Goal: Task Accomplishment & Management: Use online tool/utility

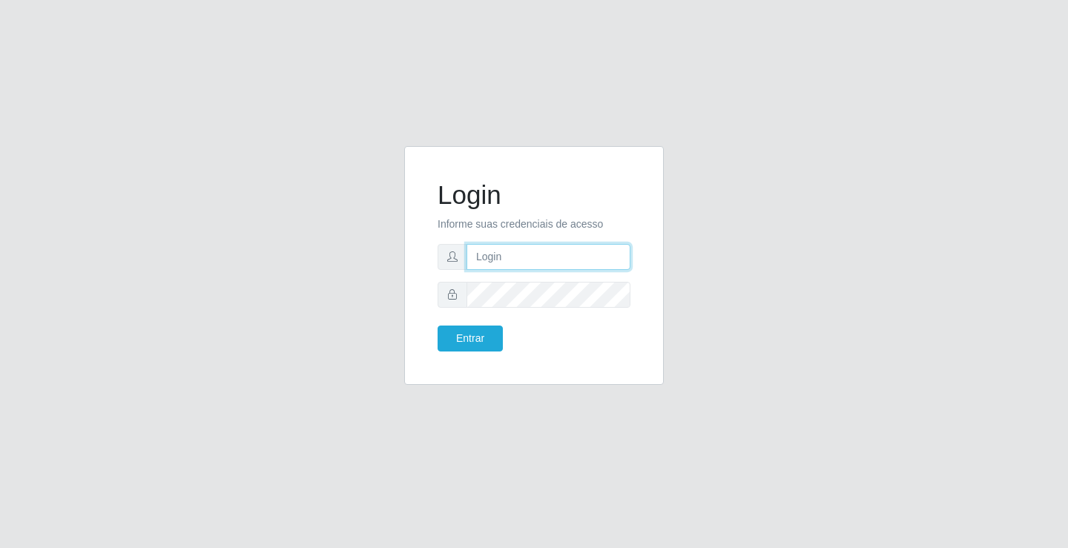
click at [484, 251] on input "text" at bounding box center [548, 257] width 164 height 26
click at [544, 258] on input "giovanny@ideal" at bounding box center [548, 257] width 164 height 26
drag, startPoint x: 558, startPoint y: 257, endPoint x: 571, endPoint y: 257, distance: 12.6
click at [532, 257] on input "giovannyideal@" at bounding box center [548, 257] width 164 height 26
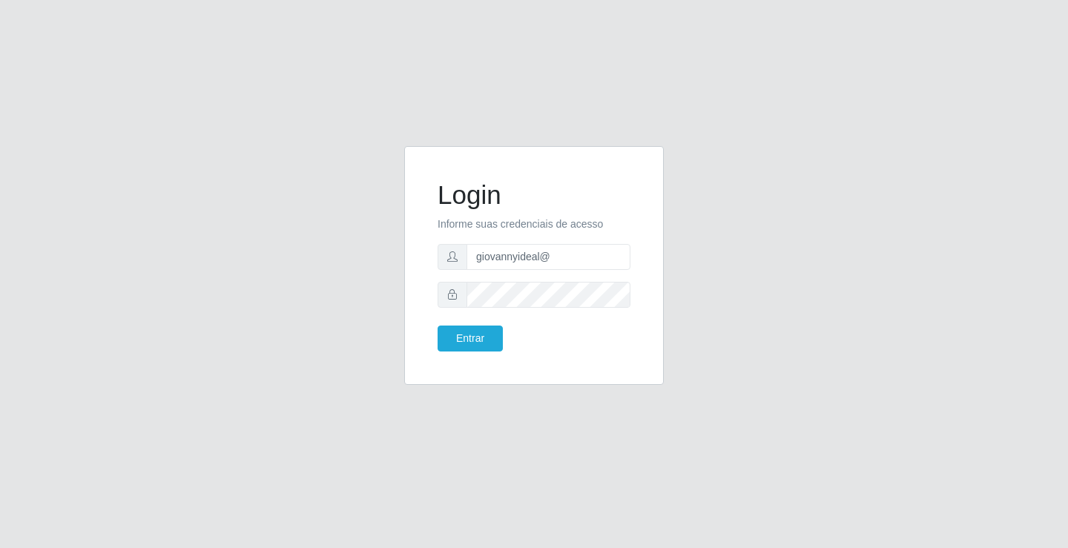
drag, startPoint x: 667, startPoint y: 140, endPoint x: 667, endPoint y: 176, distance: 35.6
click at [672, 140] on div "Login Informe suas credenciais de acesso giovannyideal@ Entrar" at bounding box center [534, 274] width 1068 height 548
click at [553, 256] on input "giovannyideal@" at bounding box center [548, 257] width 164 height 26
type input "g"
type input "giovanny@ideal"
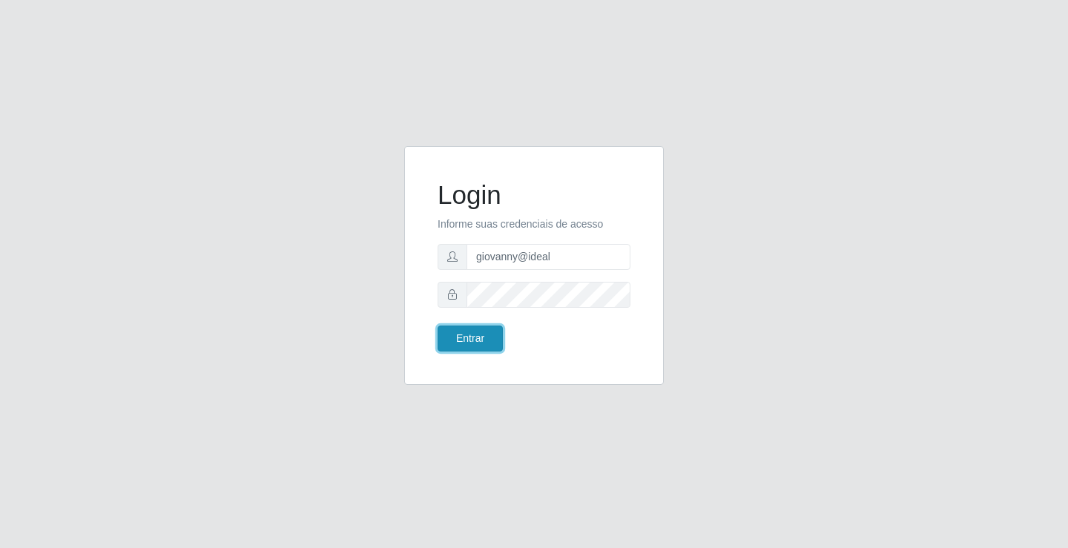
click at [468, 343] on button "Entrar" at bounding box center [470, 339] width 65 height 26
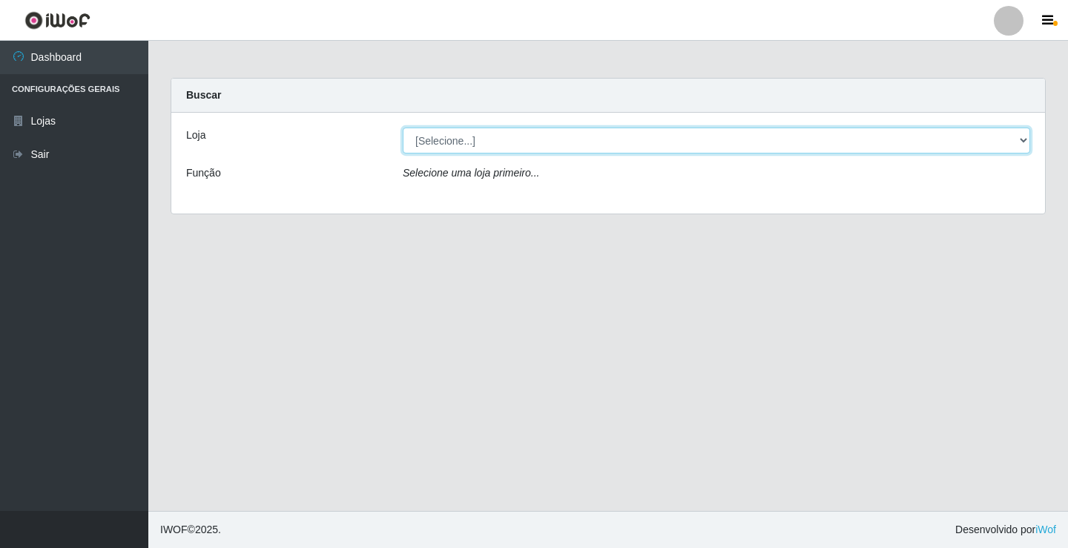
click at [995, 144] on select "[Selecione...] Ideal - Conceição" at bounding box center [716, 141] width 627 height 26
select select "231"
click at [403, 128] on select "[Selecione...] Ideal - Conceição" at bounding box center [716, 141] width 627 height 26
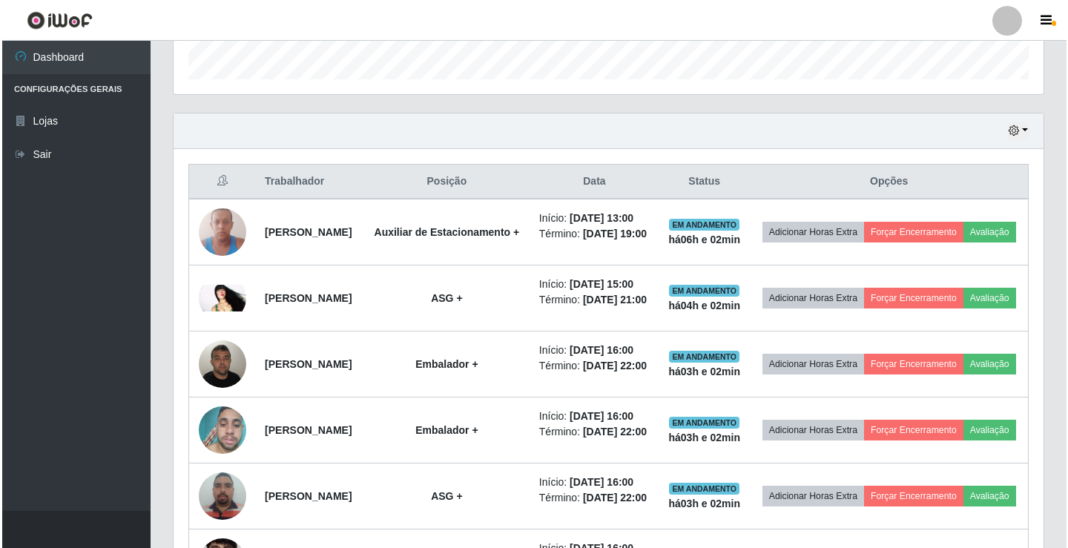
scroll to position [445, 0]
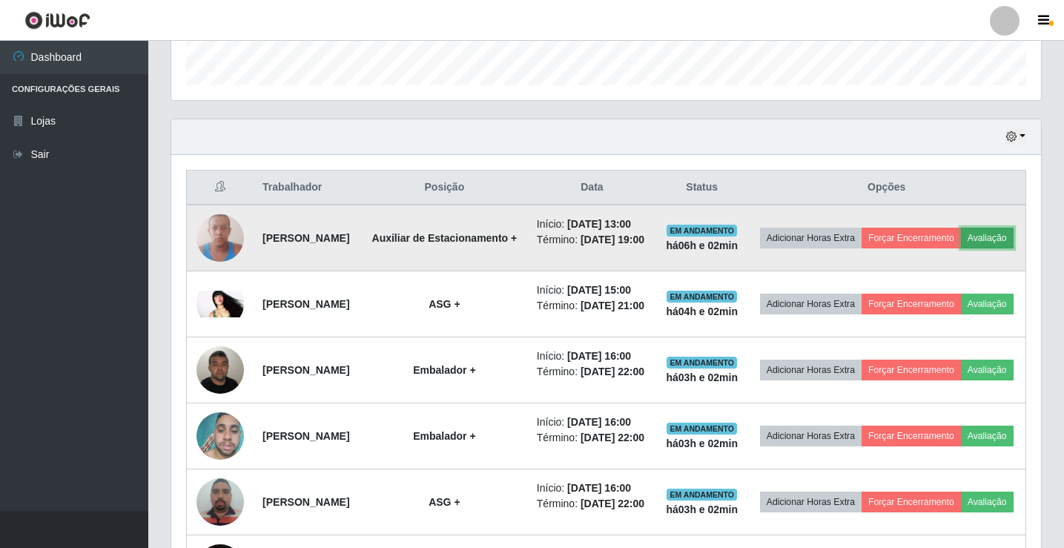
click at [961, 248] on button "Avaliação" at bounding box center [987, 238] width 53 height 21
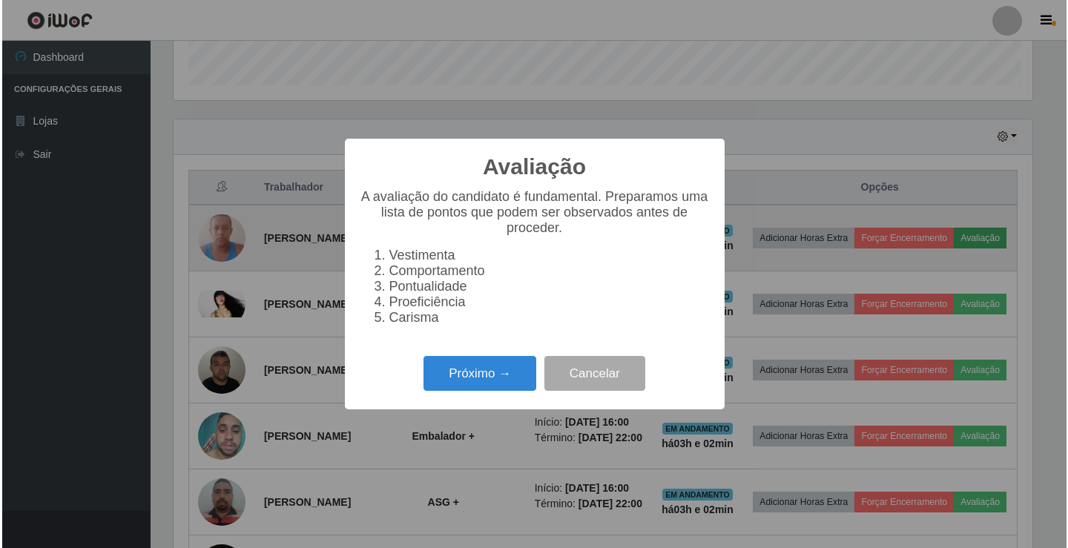
scroll to position [308, 863]
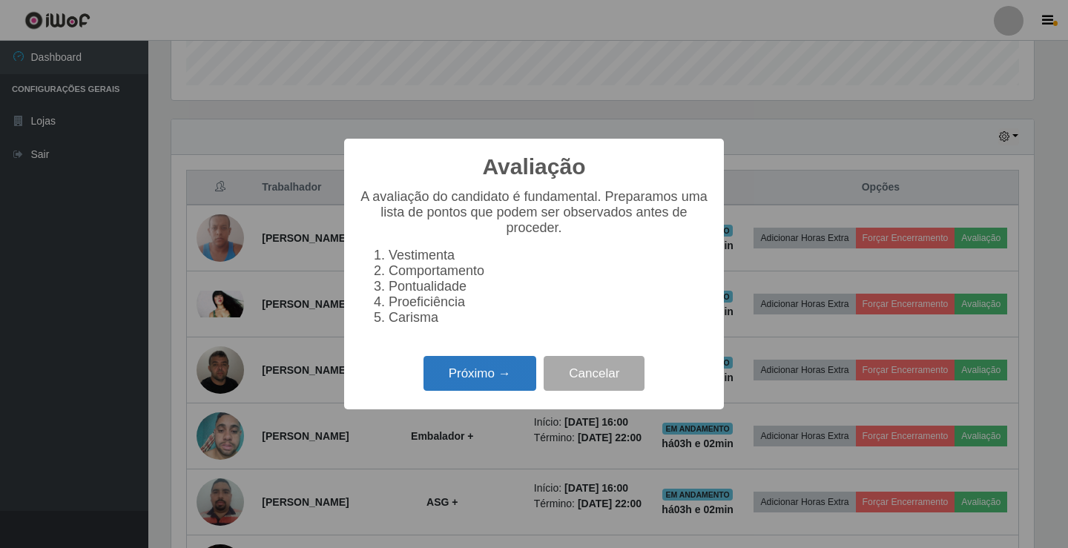
click at [520, 390] on button "Próximo →" at bounding box center [479, 373] width 113 height 35
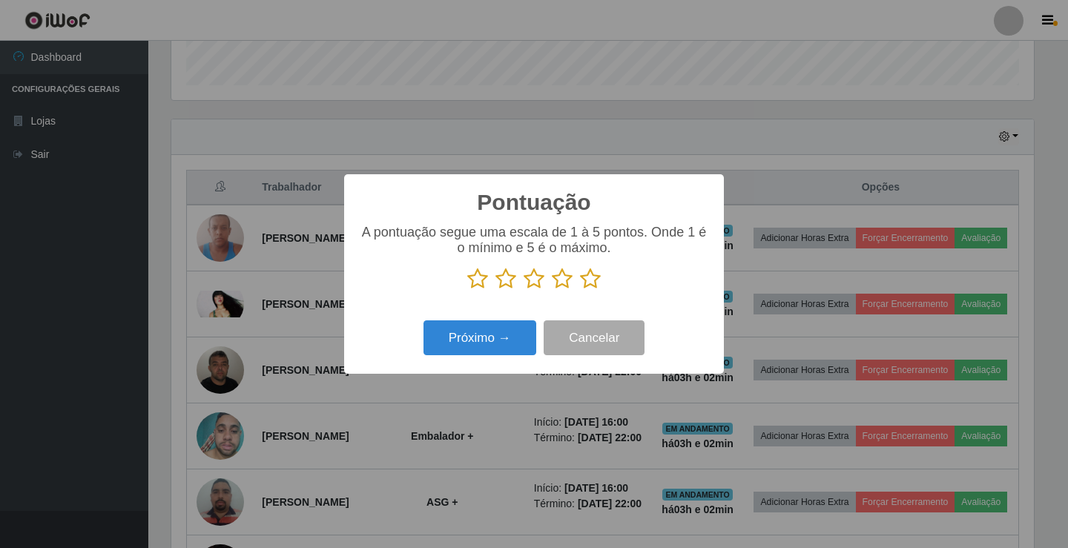
click at [597, 281] on icon at bounding box center [590, 279] width 21 height 22
click at [580, 290] on input "radio" at bounding box center [580, 290] width 0 height 0
click at [499, 340] on button "Próximo →" at bounding box center [479, 337] width 113 height 35
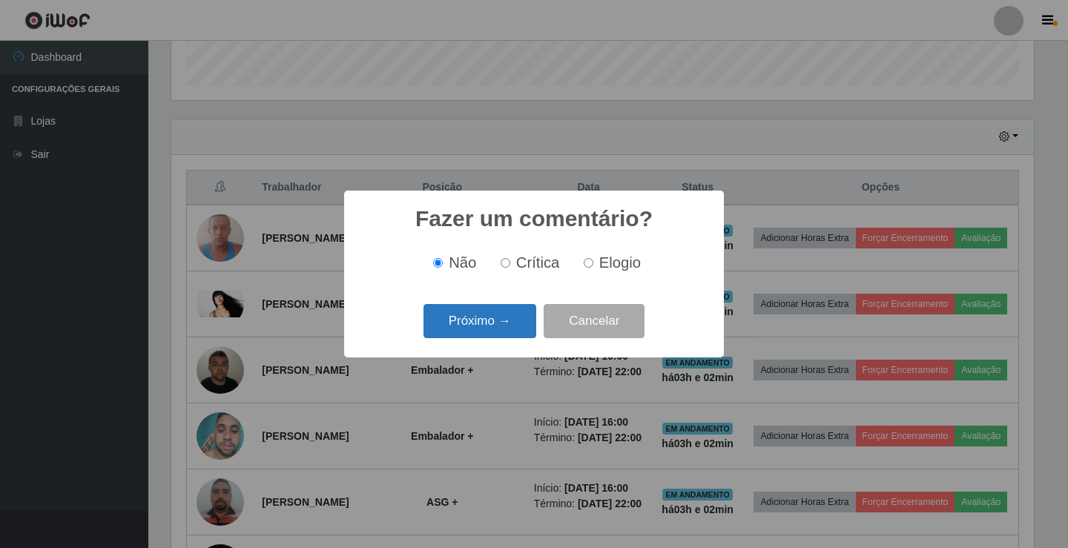
click at [504, 329] on button "Próximo →" at bounding box center [479, 321] width 113 height 35
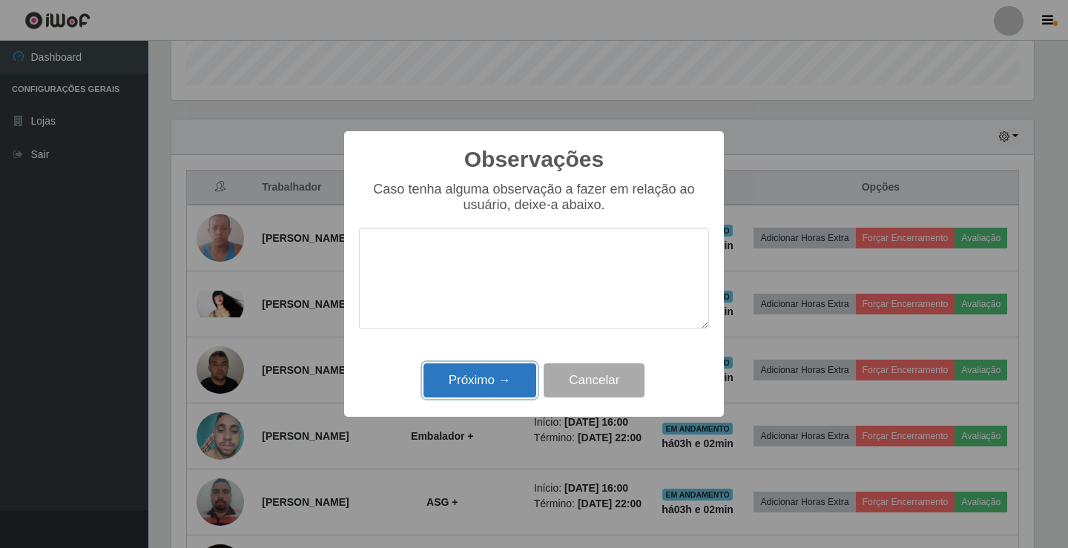
click at [498, 375] on button "Próximo →" at bounding box center [479, 380] width 113 height 35
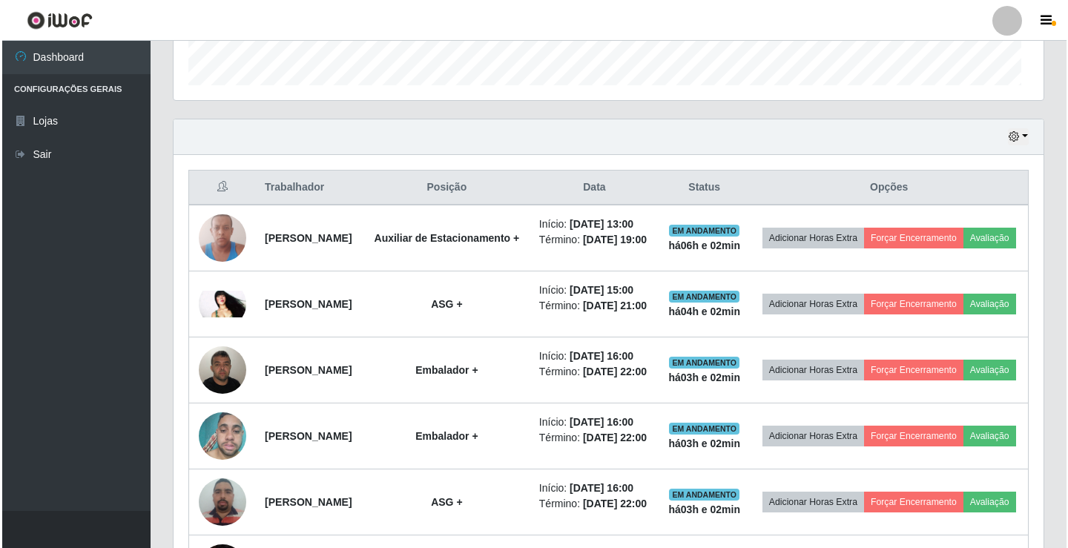
scroll to position [308, 870]
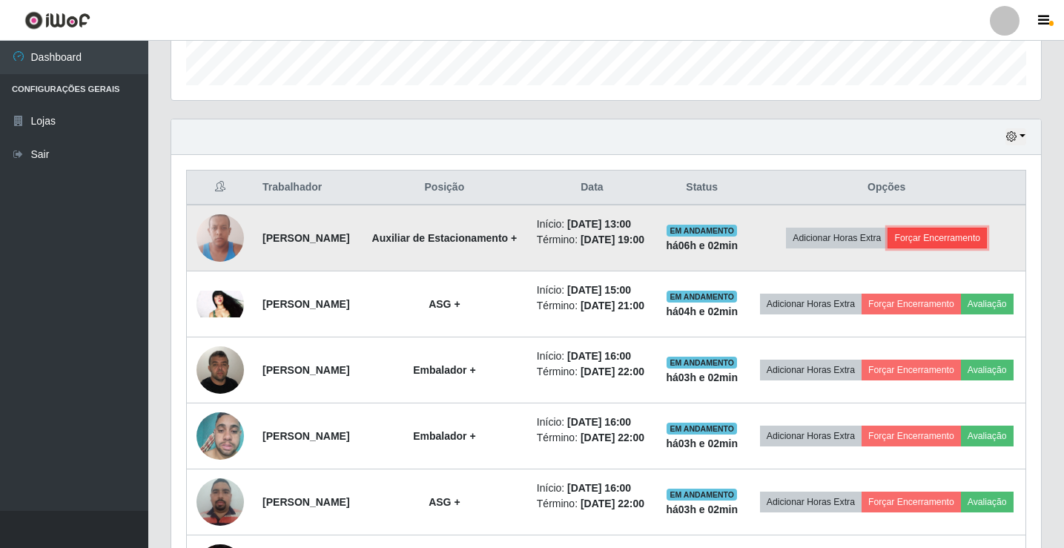
click at [987, 242] on button "Forçar Encerramento" at bounding box center [937, 238] width 99 height 21
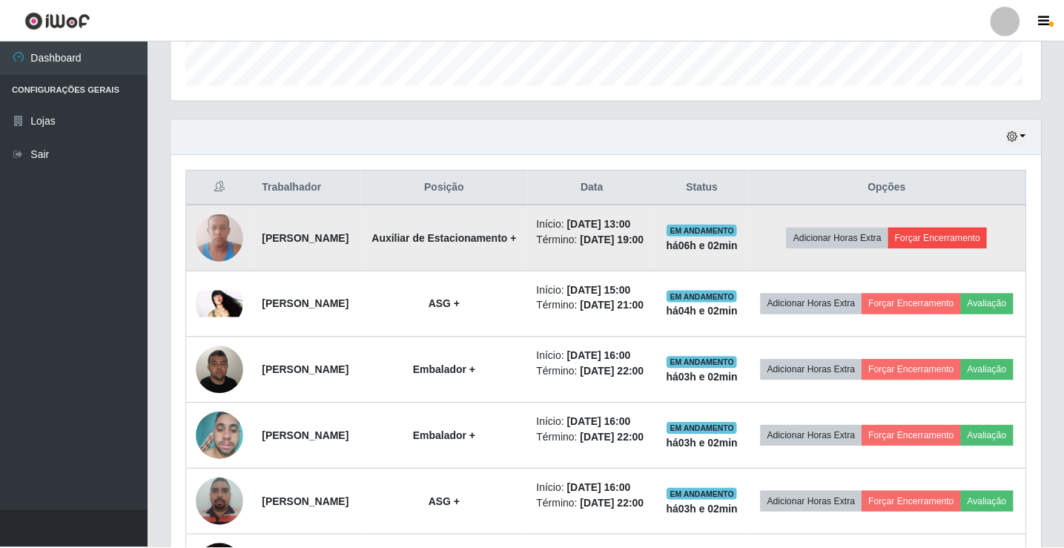
scroll to position [308, 863]
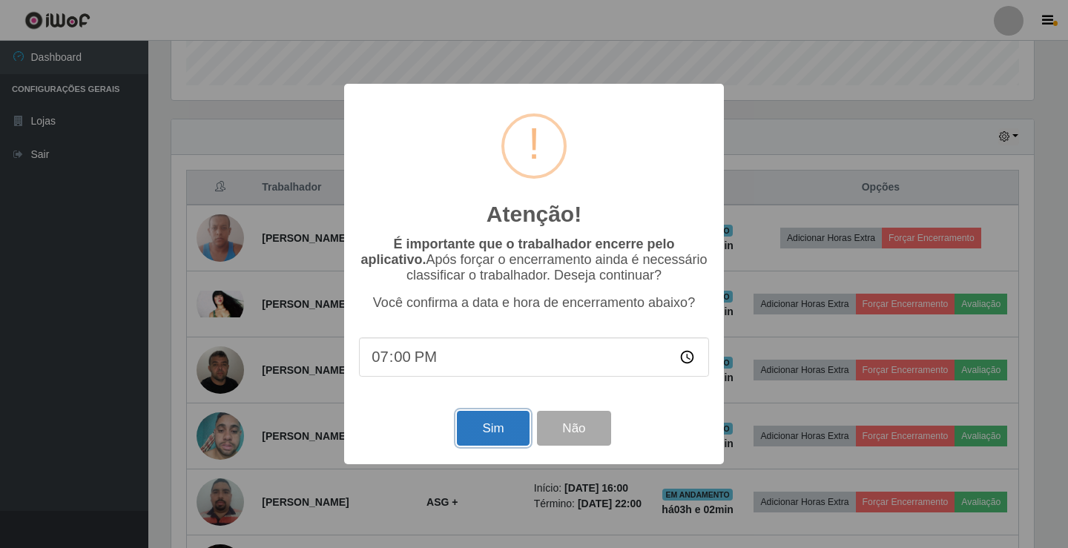
click at [507, 438] on button "Sim" at bounding box center [493, 428] width 72 height 35
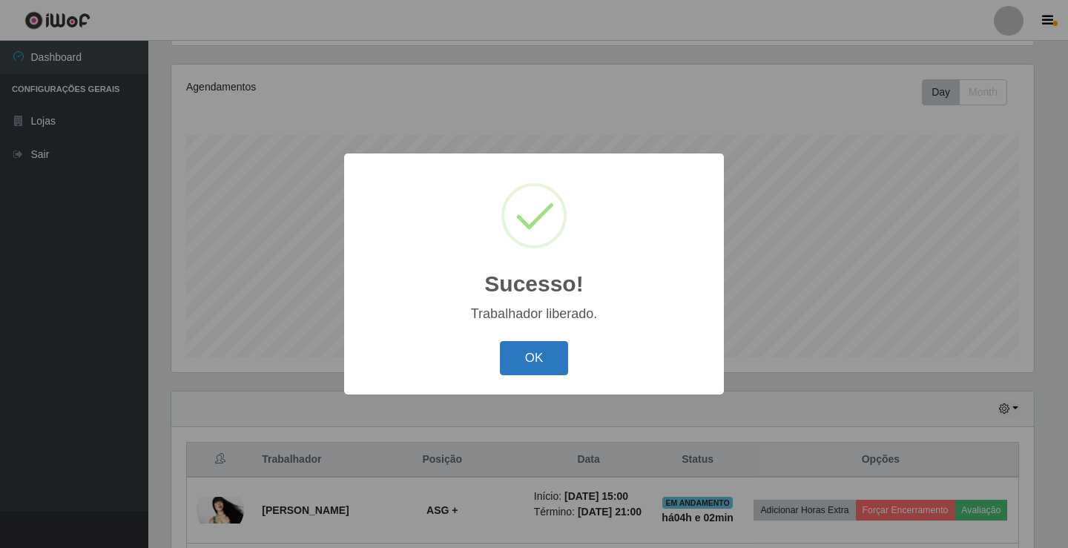
click at [515, 352] on button "OK" at bounding box center [534, 358] width 69 height 35
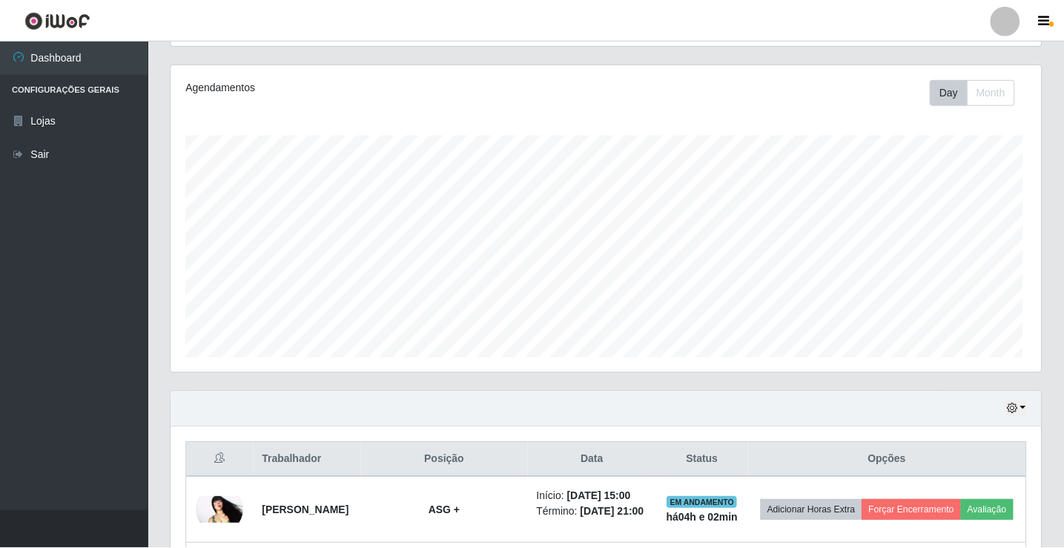
scroll to position [308, 870]
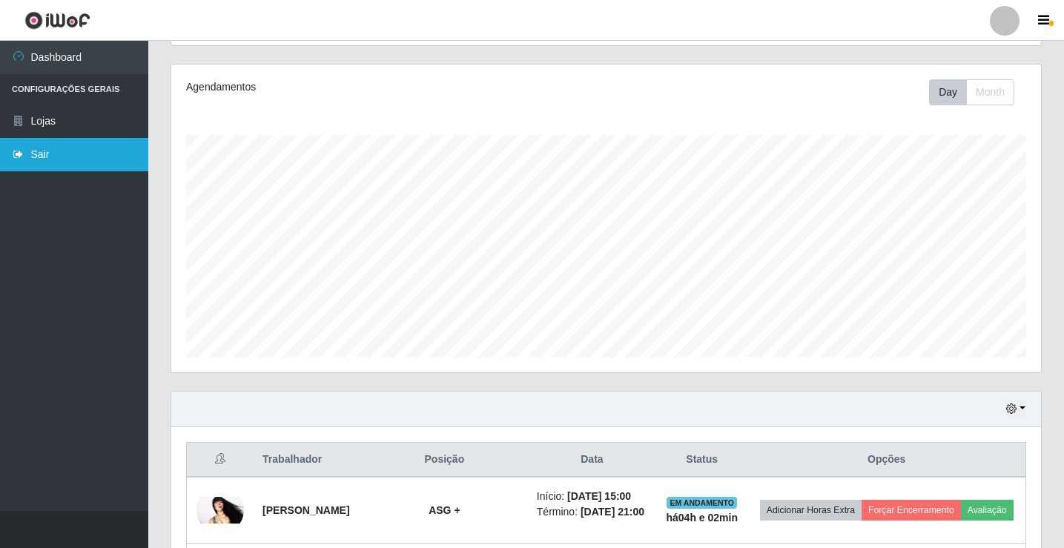
click at [76, 156] on link "Sair" at bounding box center [74, 154] width 148 height 33
